Goal: Task Accomplishment & Management: Complete application form

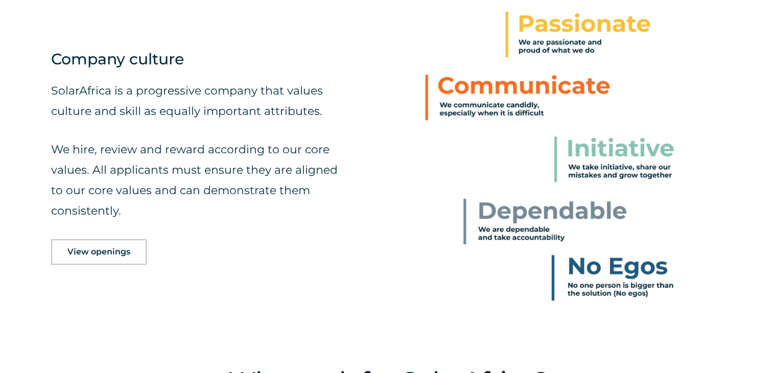
click at [127, 254] on span "View openings" at bounding box center [98, 252] width 63 height 8
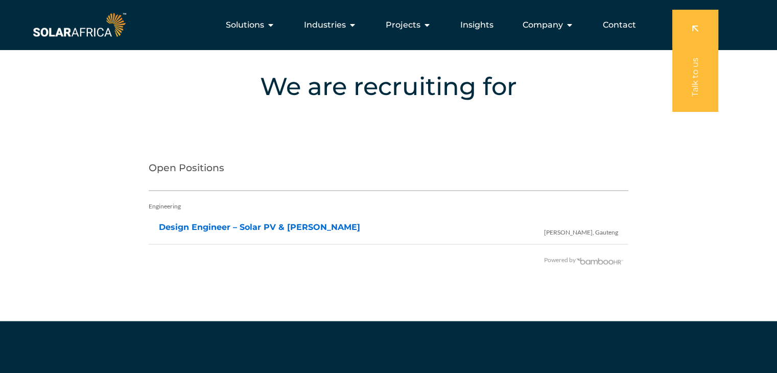
scroll to position [1934, 0]
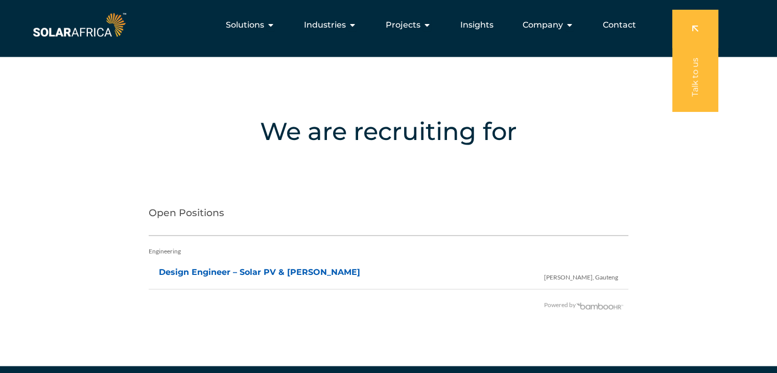
click at [217, 270] on link "Design Engineer – Solar PV & [PERSON_NAME]" at bounding box center [259, 272] width 201 height 10
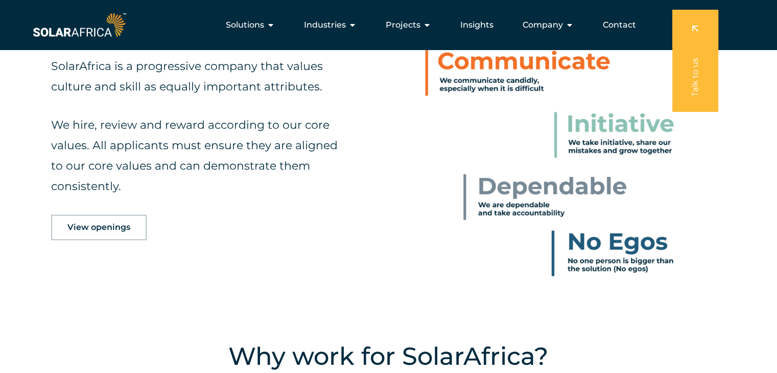
scroll to position [458, 0]
